Goal: Task Accomplishment & Management: Manage account settings

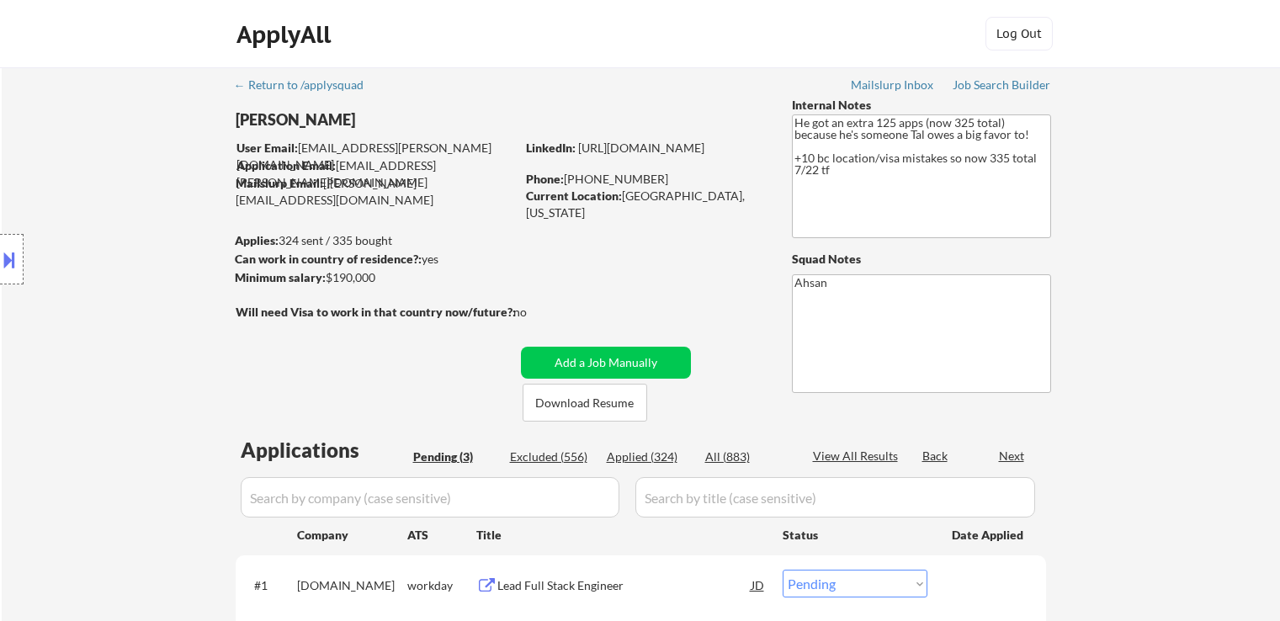
select select ""pending""
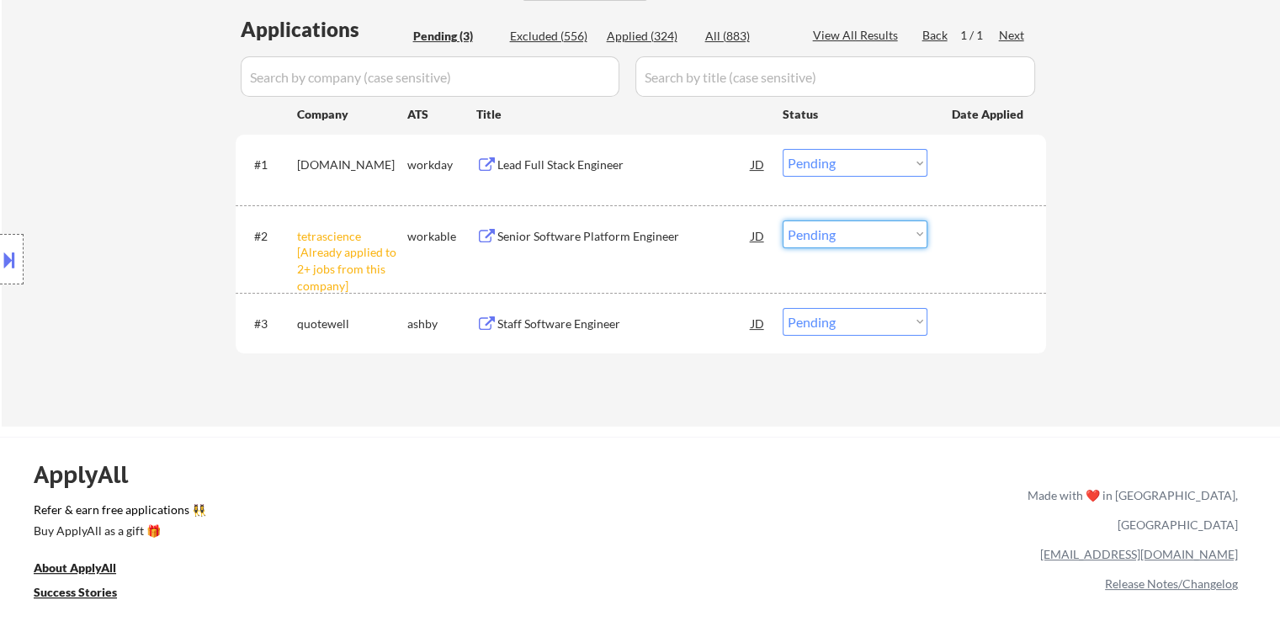
click at [830, 237] on select "Choose an option... Pending Applied Excluded (Questions) Excluded (Expired) Exc…" at bounding box center [854, 234] width 145 height 28
click at [782, 220] on select "Choose an option... Pending Applied Excluded (Questions) Excluded (Expired) Exc…" at bounding box center [854, 234] width 145 height 28
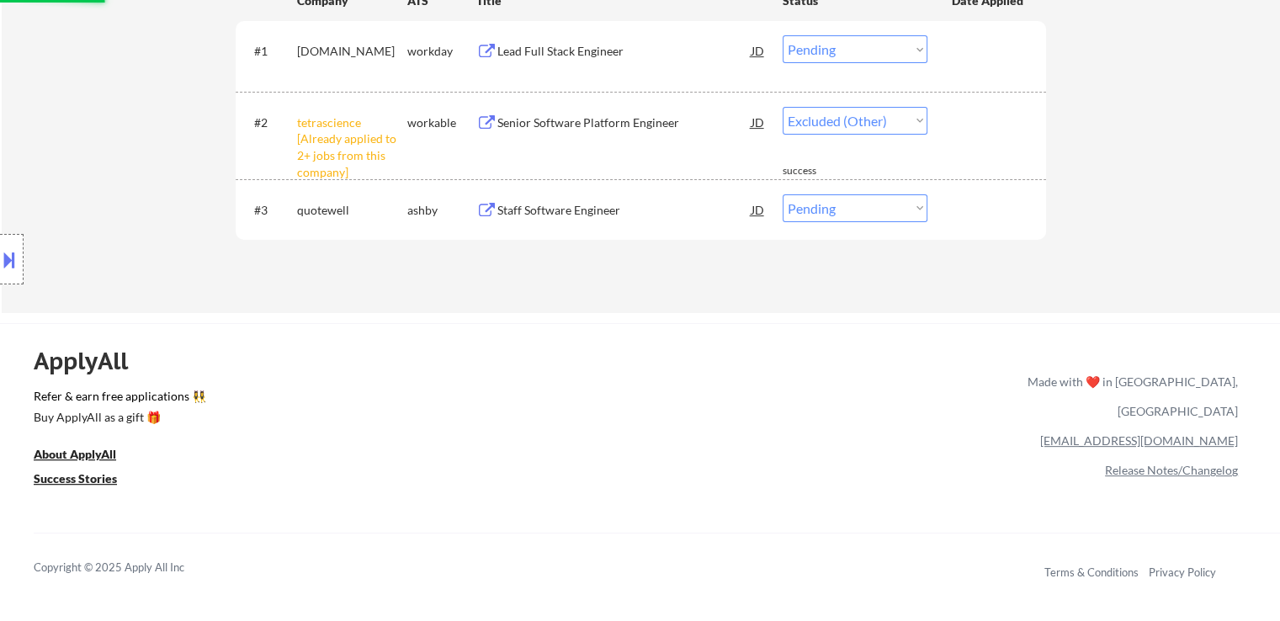
scroll to position [505, 0]
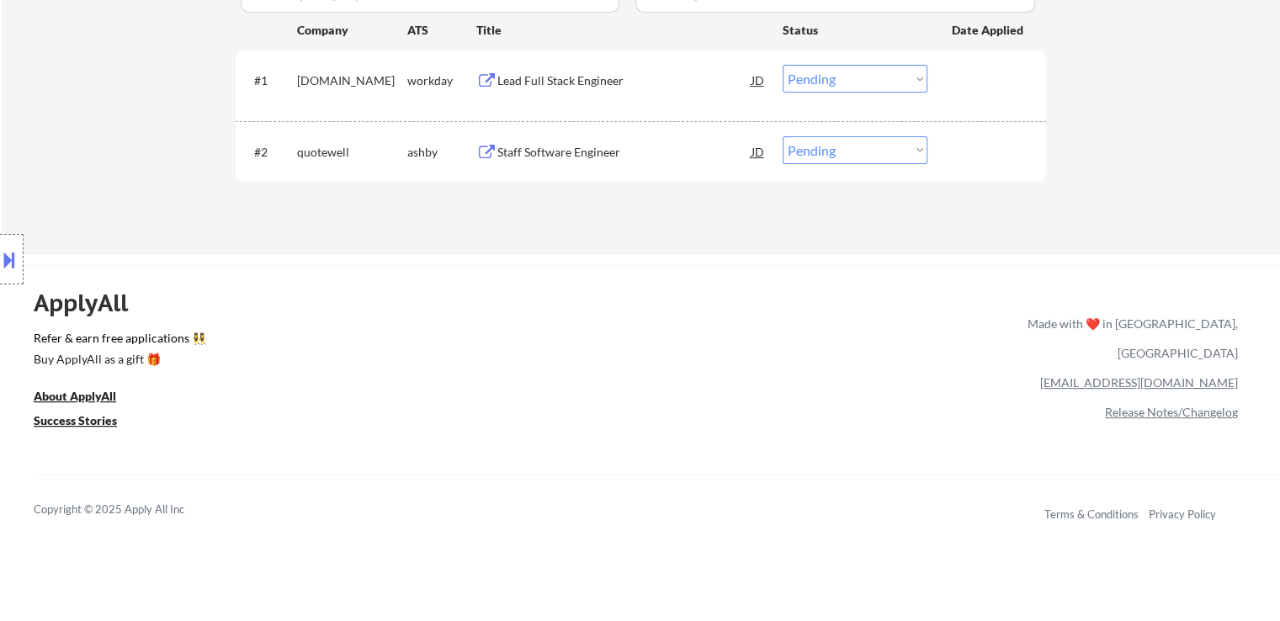
click at [526, 72] on div "Lead Full Stack Engineer" at bounding box center [624, 80] width 254 height 17
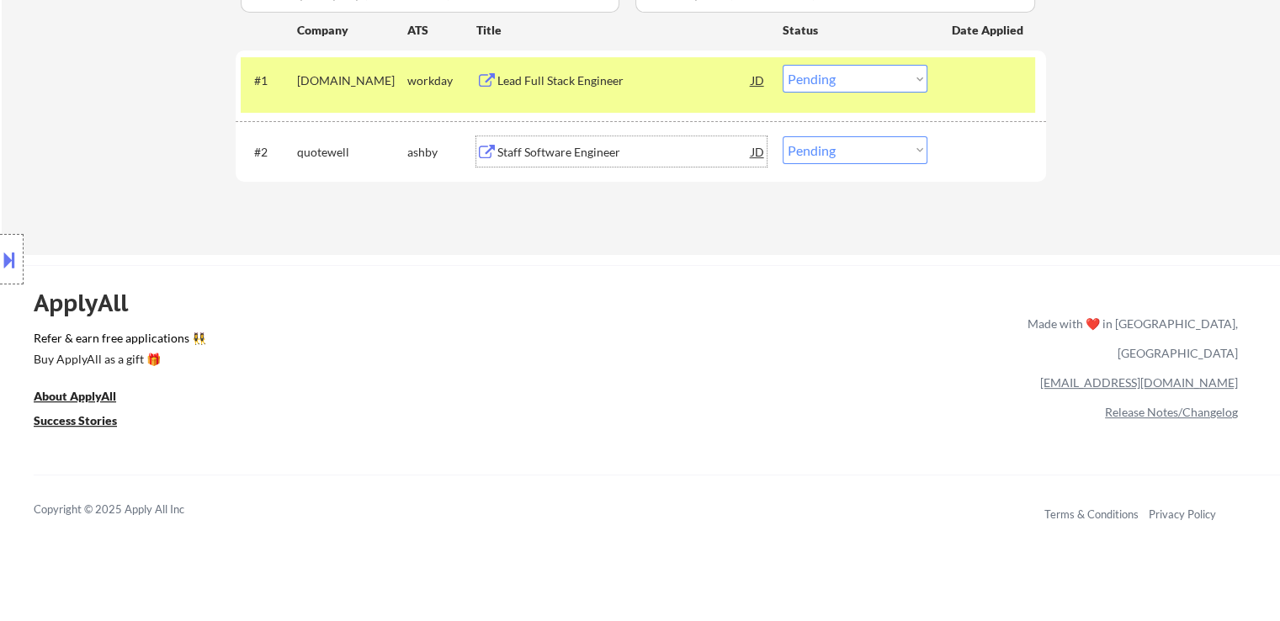
click at [563, 156] on div "Staff Software Engineer" at bounding box center [624, 152] width 254 height 17
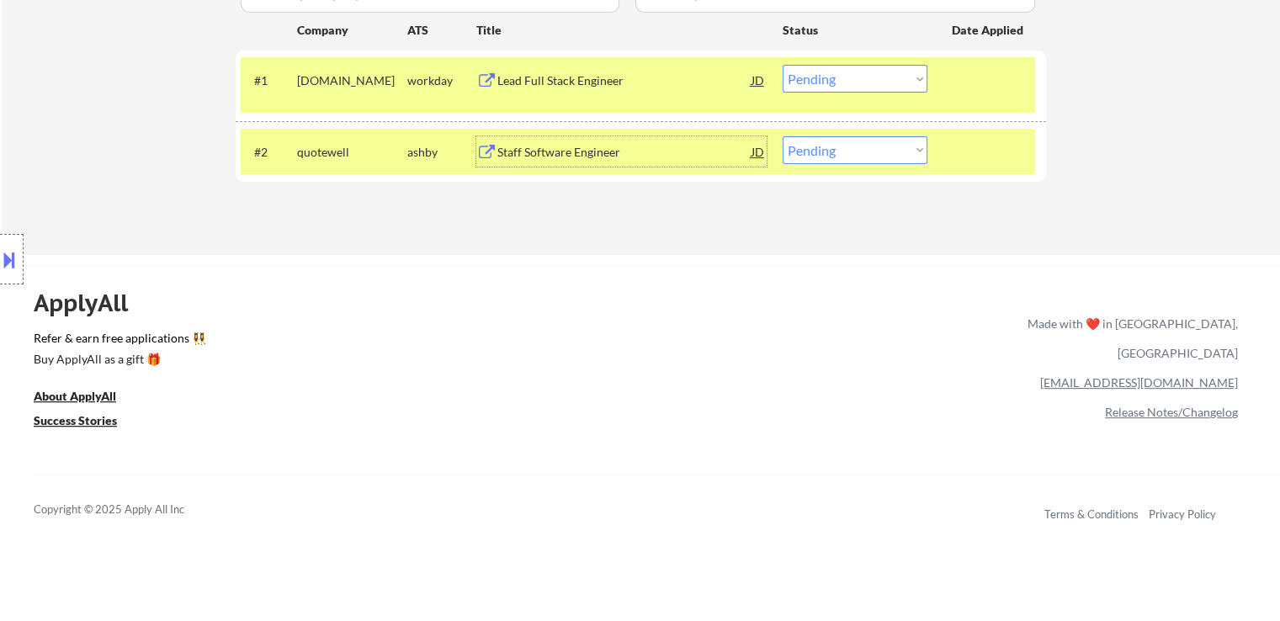
scroll to position [0, 0]
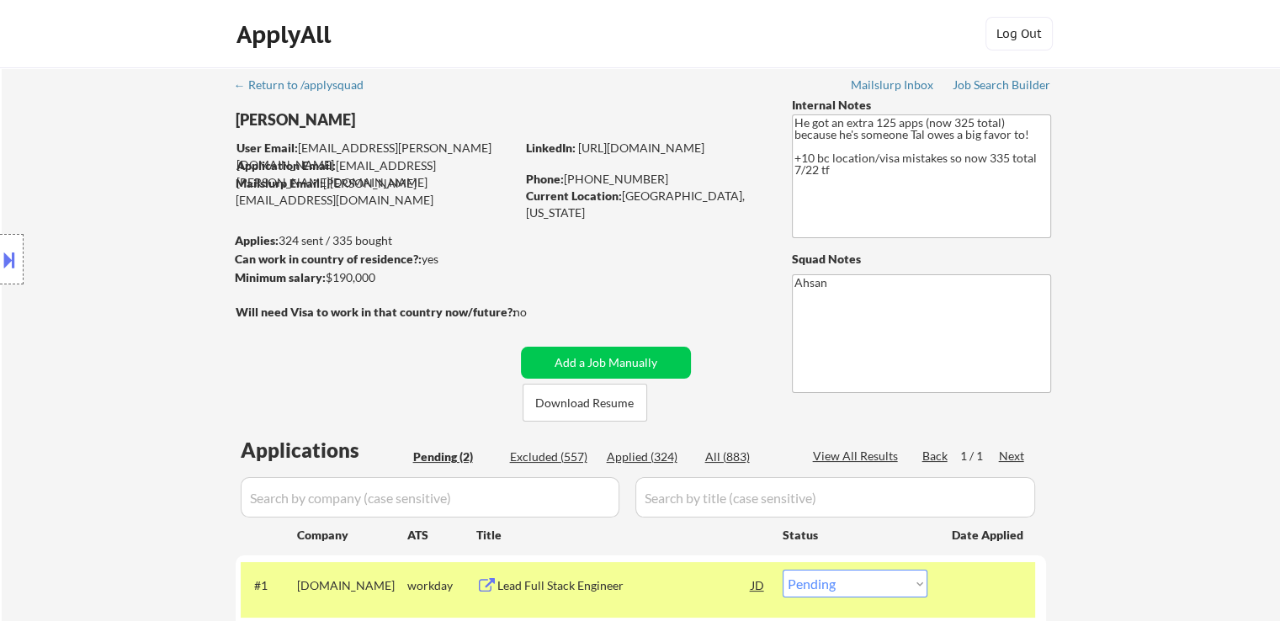
click at [273, 278] on div "Location Inclusions: [GEOGRAPHIC_DATA], [GEOGRAPHIC_DATA] [GEOGRAPHIC_DATA], [G…" at bounding box center [150, 259] width 301 height 312
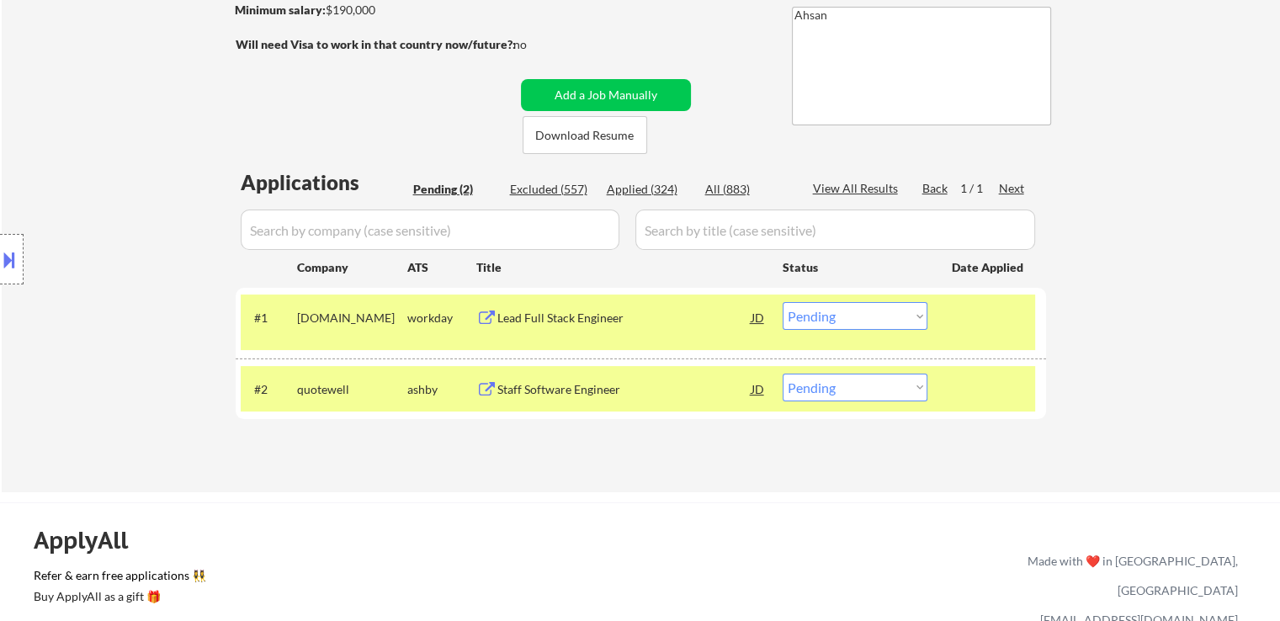
scroll to position [337, 0]
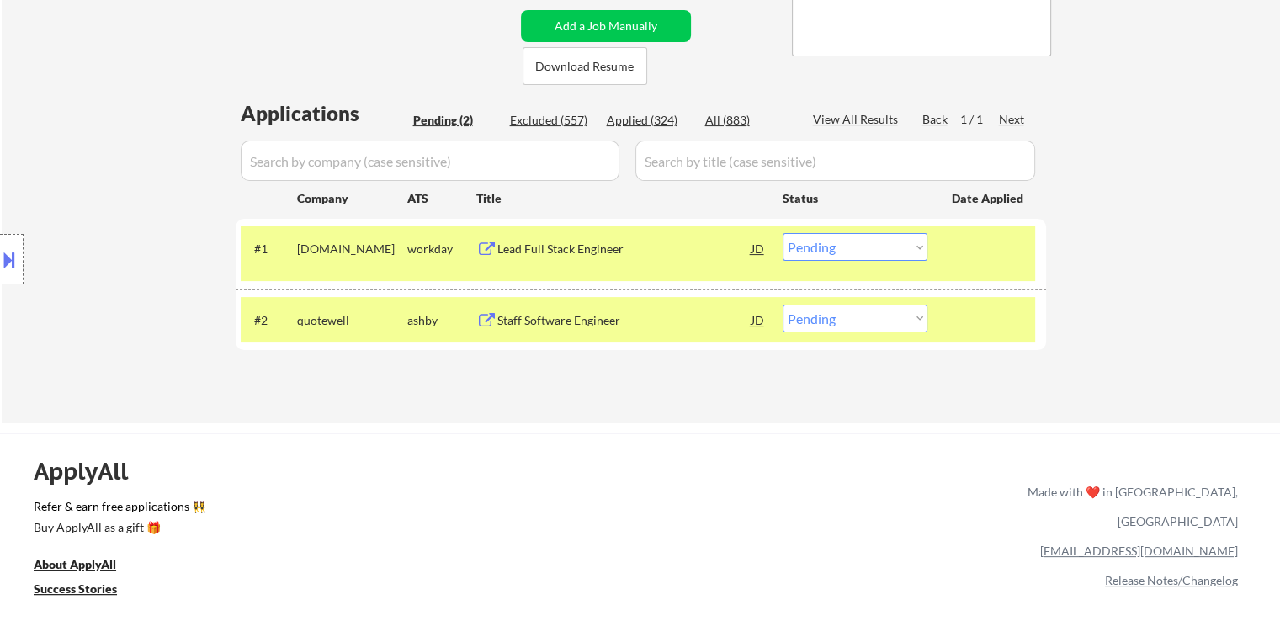
click at [878, 328] on select "Choose an option... Pending Applied Excluded (Questions) Excluded (Expired) Exc…" at bounding box center [854, 319] width 145 height 28
select select ""applied""
click at [782, 305] on select "Choose an option... Pending Applied Excluded (Questions) Excluded (Expired) Exc…" at bounding box center [854, 319] width 145 height 28
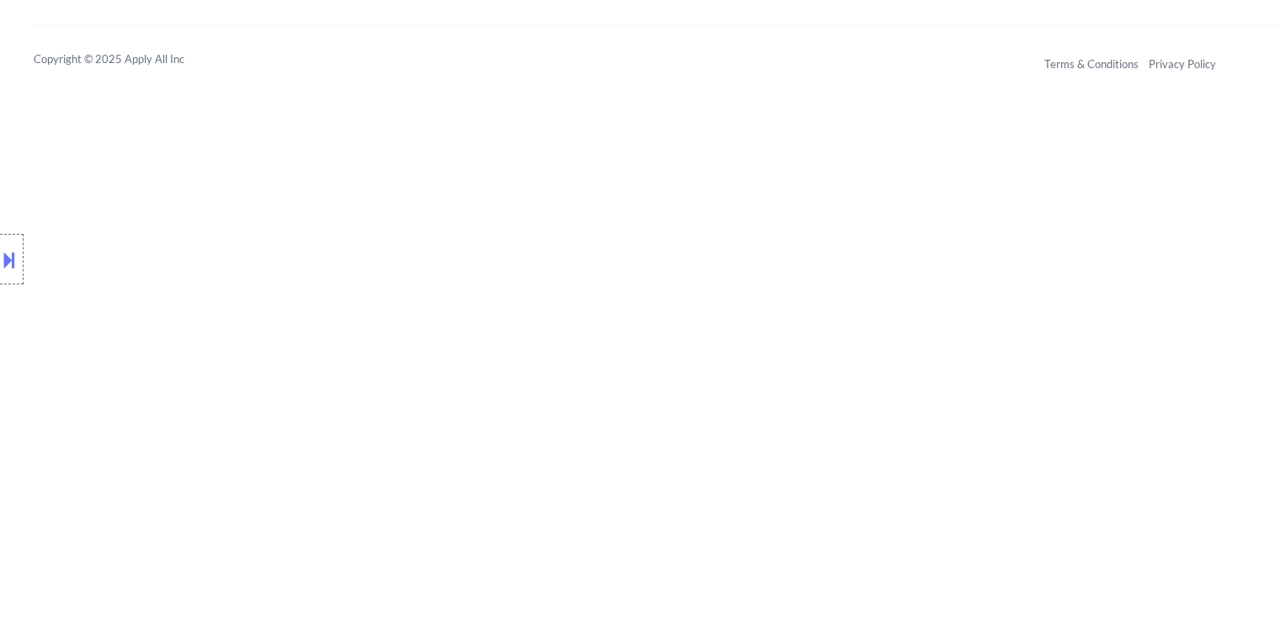
scroll to position [941, 0]
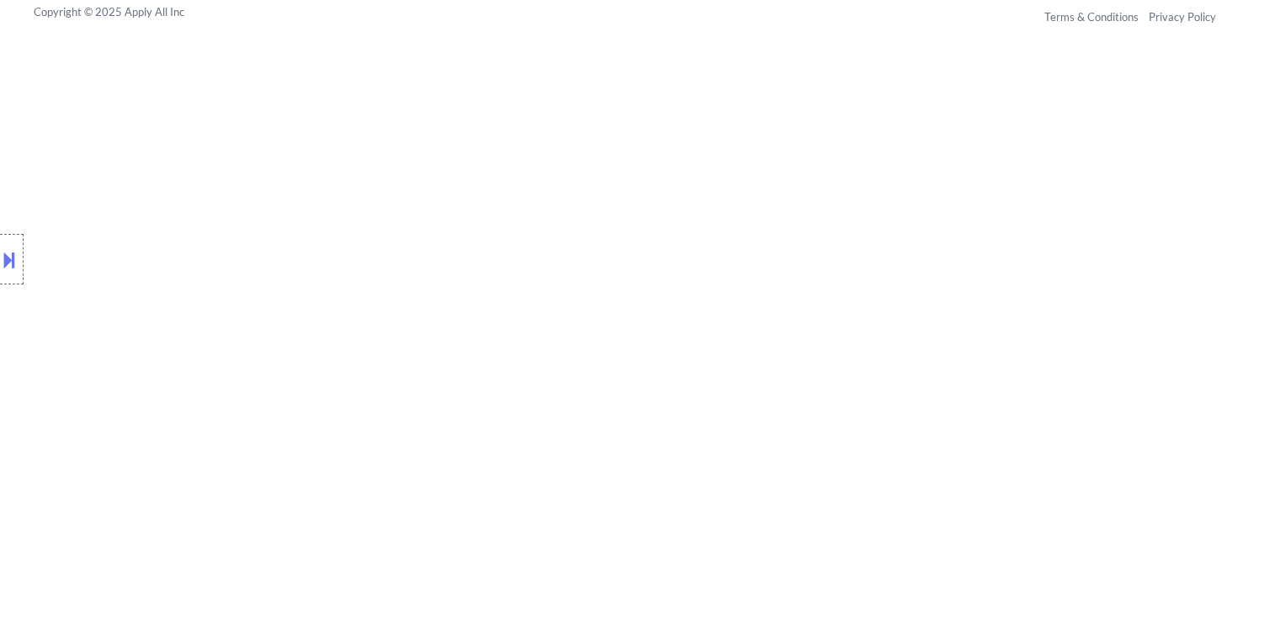
drag, startPoint x: 112, startPoint y: 112, endPoint x: 255, endPoint y: 116, distance: 143.1
click at [112, 112] on div "Location Inclusions: [GEOGRAPHIC_DATA], [GEOGRAPHIC_DATA] [GEOGRAPHIC_DATA], [G…" at bounding box center [150, 259] width 301 height 312
